Goal: Task Accomplishment & Management: Complete application form

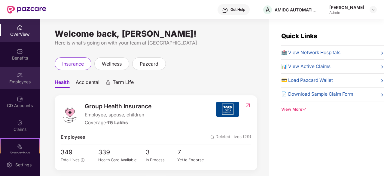
click at [22, 72] on div "Employees" at bounding box center [20, 78] width 40 height 23
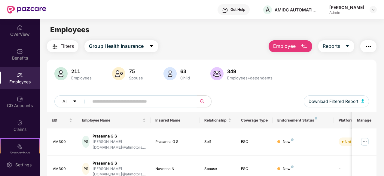
click at [115, 99] on input "text" at bounding box center [140, 101] width 97 height 9
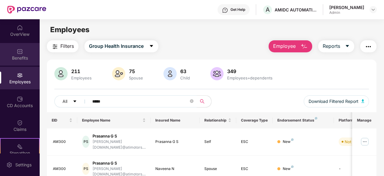
type input "*****"
click at [9, 57] on div "Benefits" at bounding box center [20, 58] width 40 height 6
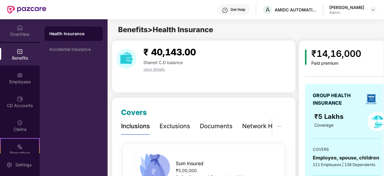
click at [20, 36] on div "OverView" at bounding box center [20, 34] width 40 height 6
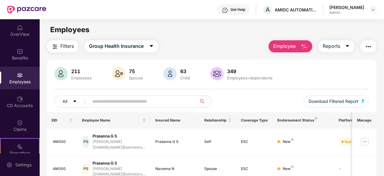
click at [291, 47] on span "Employee" at bounding box center [284, 46] width 23 height 8
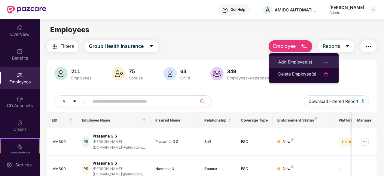
click at [294, 60] on div "Add Employee(s)" at bounding box center [295, 62] width 34 height 7
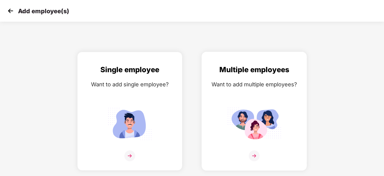
click at [229, 93] on div "Multiple employees Want to add multiple employees?" at bounding box center [254, 116] width 93 height 105
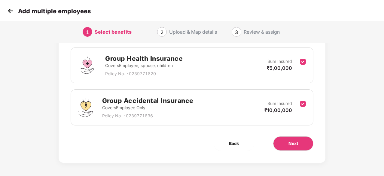
scroll to position [88, 0]
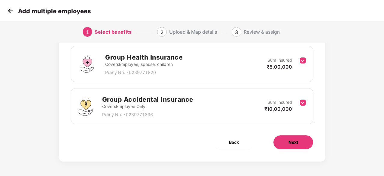
click at [290, 139] on span "Next" at bounding box center [294, 142] width 10 height 7
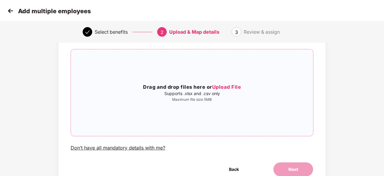
scroll to position [35, 0]
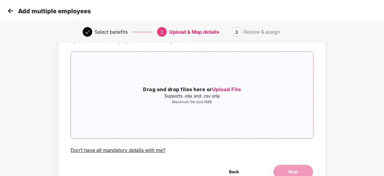
click at [220, 88] on span "Upload File" at bounding box center [226, 89] width 29 height 6
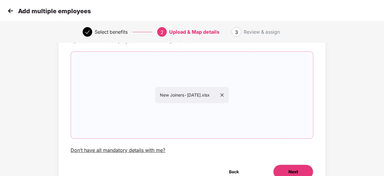
click at [295, 172] on span "Next" at bounding box center [294, 171] width 10 height 7
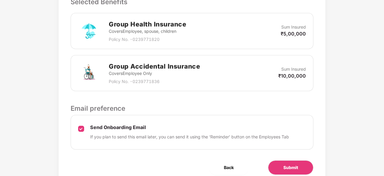
scroll to position [207, 0]
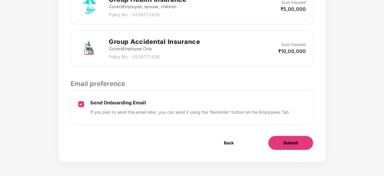
click at [282, 143] on button "Submit" at bounding box center [290, 143] width 45 height 14
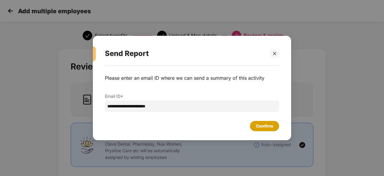
click at [263, 127] on div "Confirm" at bounding box center [264, 126] width 17 height 7
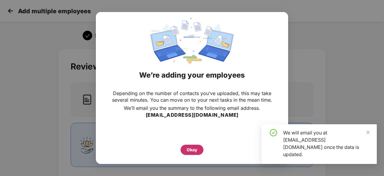
click at [195, 146] on div "Okay" at bounding box center [192, 150] width 23 height 10
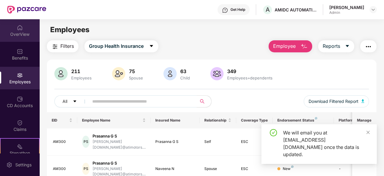
click at [17, 29] on img at bounding box center [20, 28] width 6 height 6
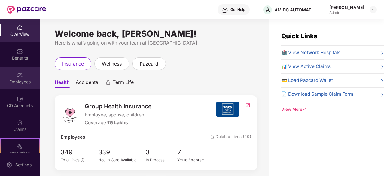
click at [19, 79] on div "Employees" at bounding box center [20, 82] width 40 height 6
